Goal: Task Accomplishment & Management: Manage account settings

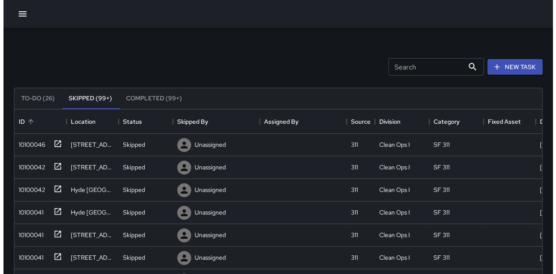
scroll to position [361, 521]
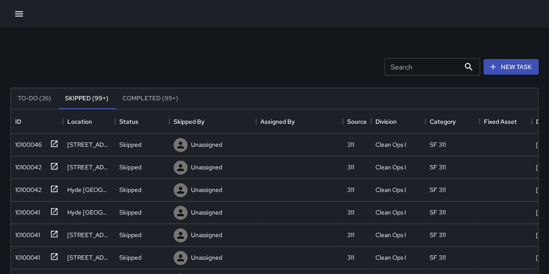
click at [41, 99] on button "To-Do (26)" at bounding box center [34, 98] width 47 height 21
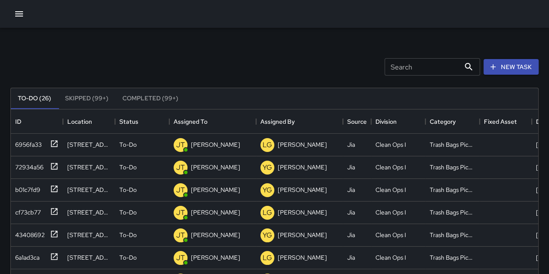
click at [16, 13] on icon "button" at bounding box center [19, 14] width 10 height 10
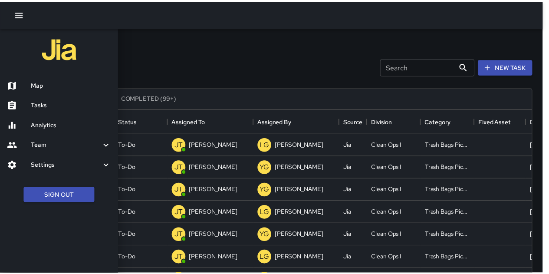
scroll to position [7, 7]
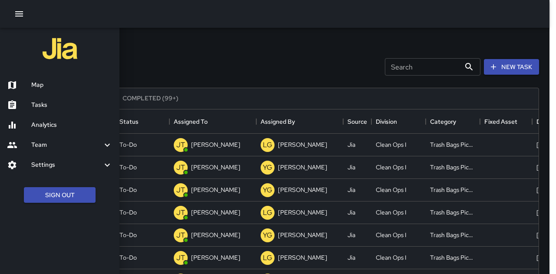
click at [335, 35] on div at bounding box center [278, 137] width 556 height 274
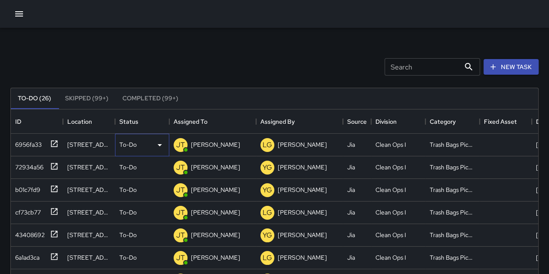
click at [135, 147] on p "To-Do" at bounding box center [127, 144] width 17 height 9
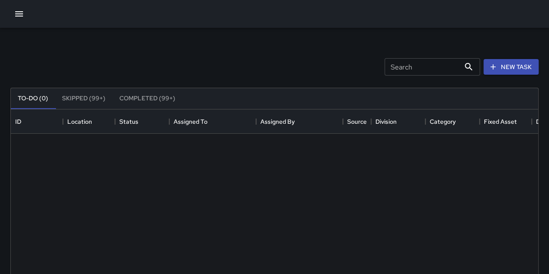
click at [22, 14] on icon "button" at bounding box center [19, 13] width 8 height 5
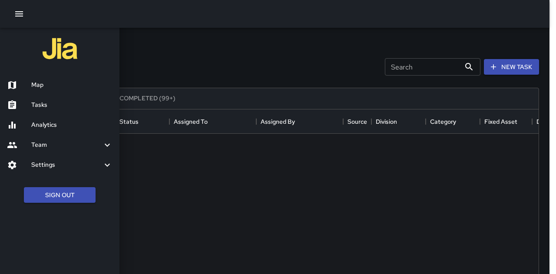
click at [180, 69] on div at bounding box center [278, 137] width 556 height 274
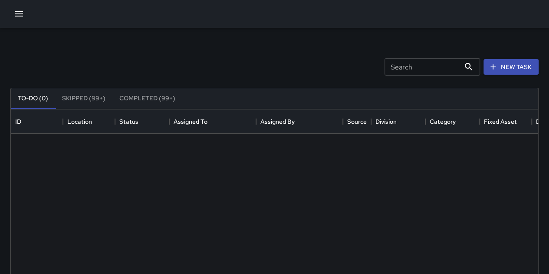
click at [16, 16] on icon "button" at bounding box center [19, 13] width 8 height 5
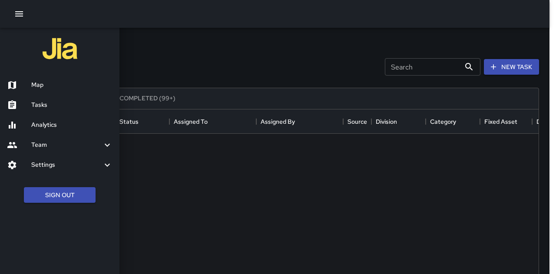
click at [240, 59] on div at bounding box center [278, 137] width 556 height 274
